Goal: Task Accomplishment & Management: Use online tool/utility

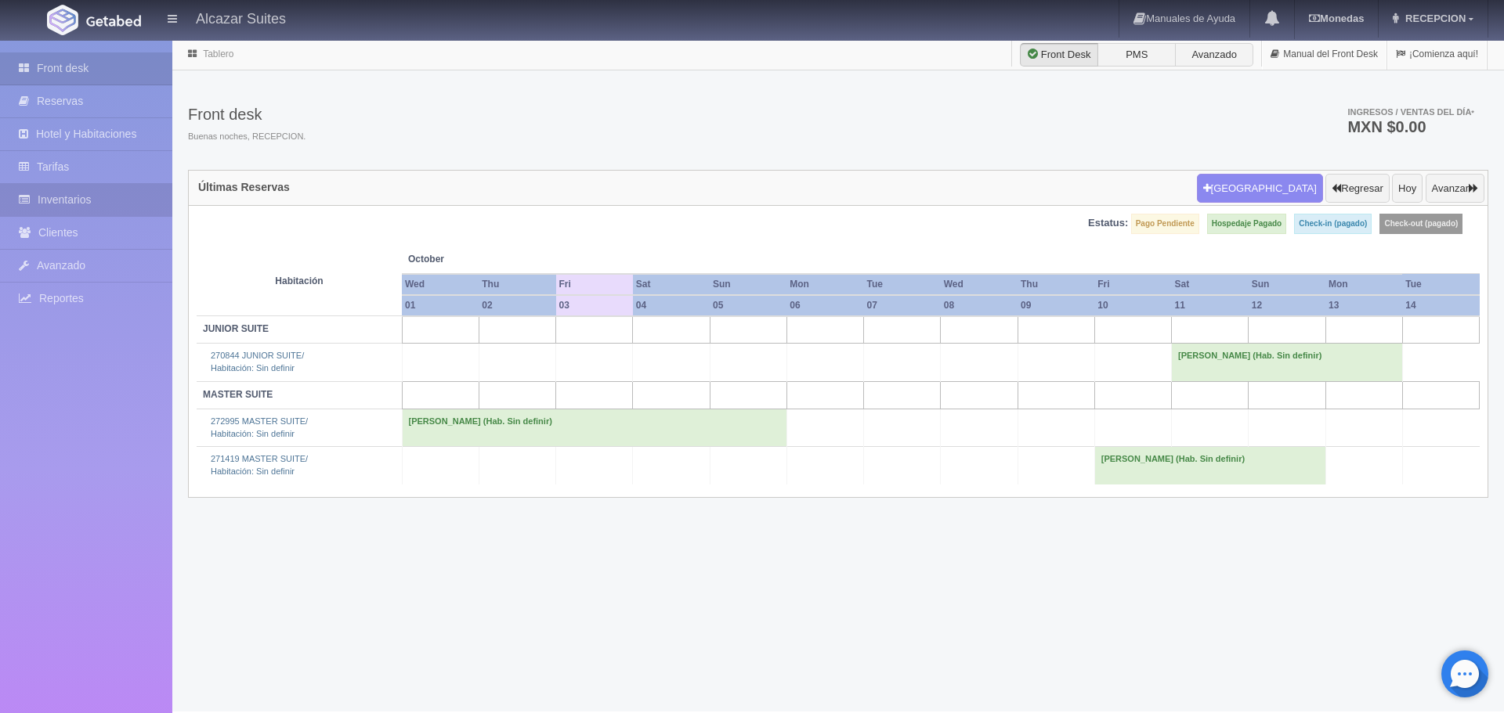
click at [52, 193] on link "Inventarios" at bounding box center [86, 200] width 172 height 32
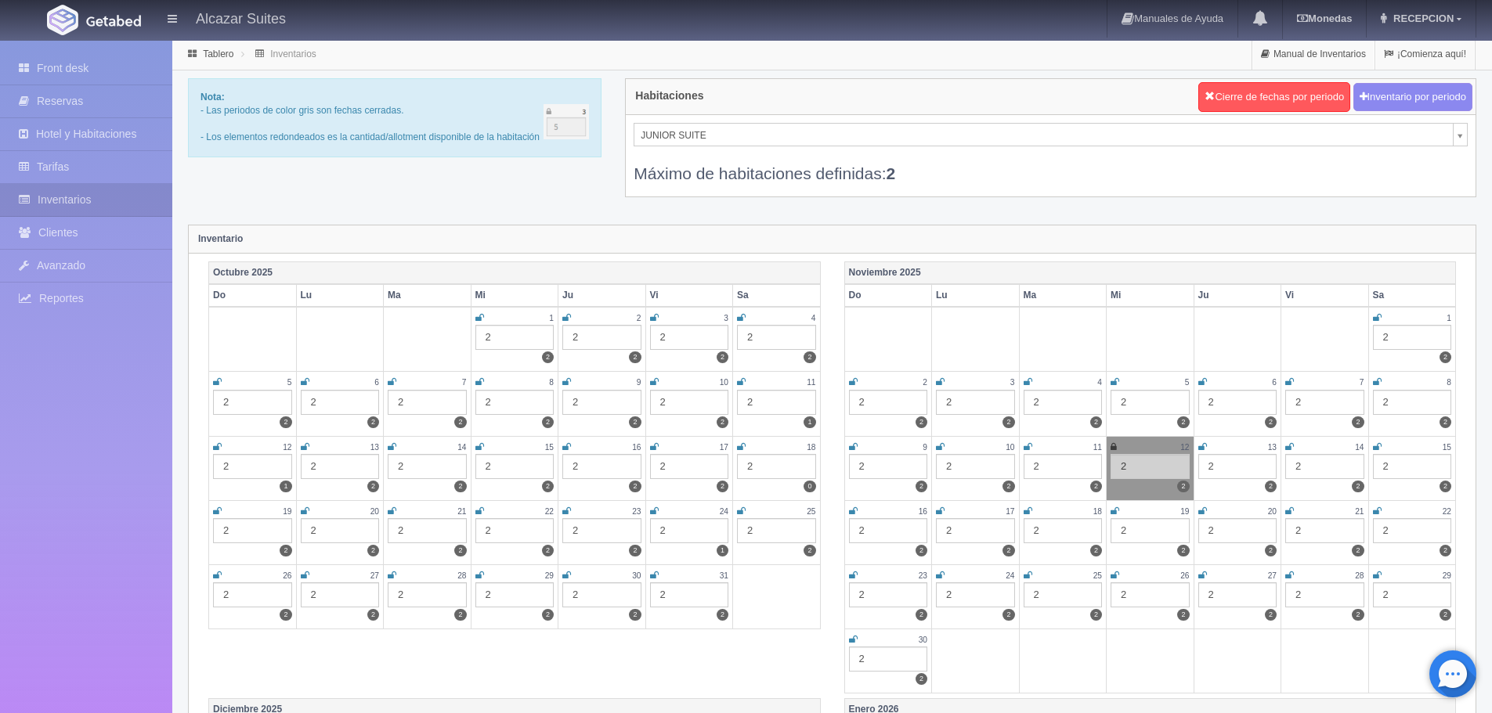
click at [667, 339] on div "2" at bounding box center [689, 337] width 79 height 25
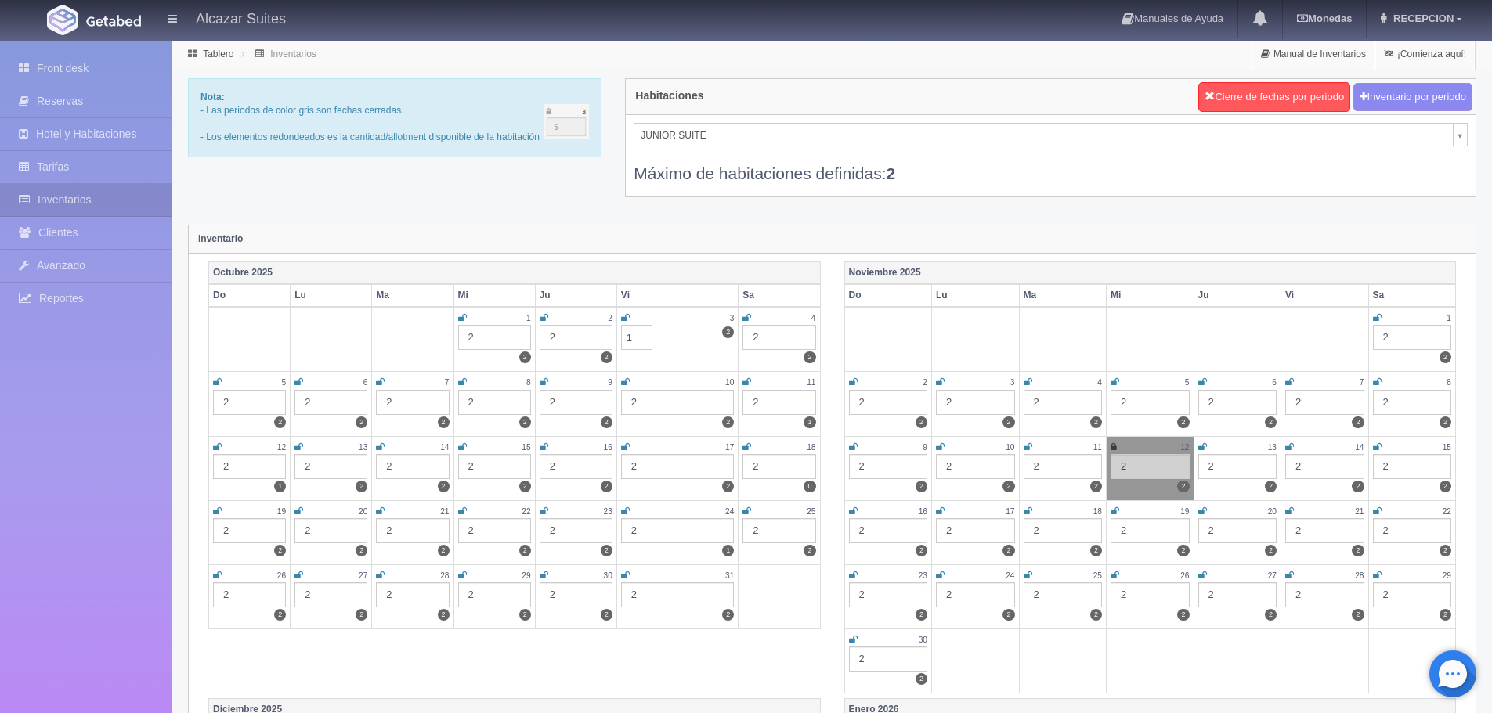
type input "1"
click at [1470, 142] on div "JUNIOR SUITE JUNIOR SUITE MASTER SUITE Máximo de habitaciones definidas: 2" at bounding box center [1051, 155] width 850 height 81
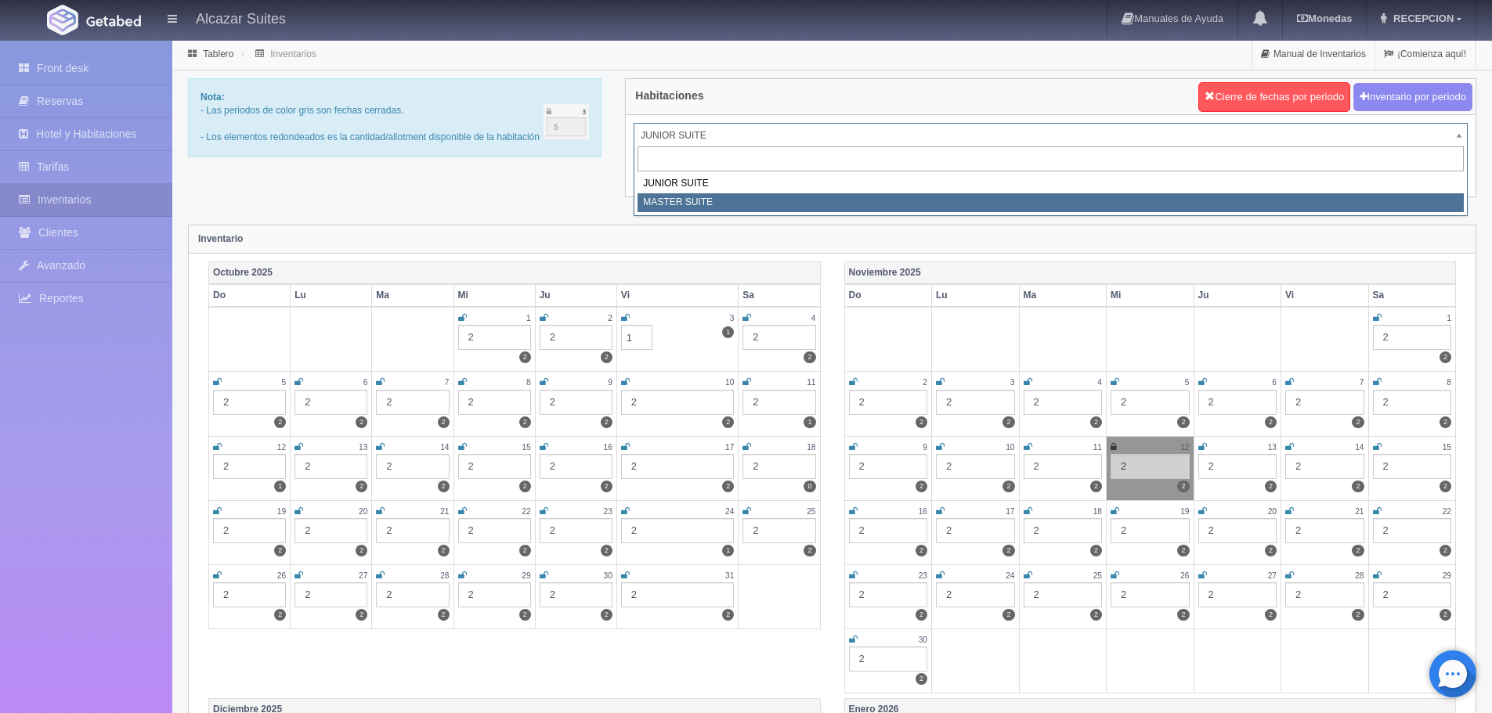
select select "305"
